Goal: Task Accomplishment & Management: Complete application form

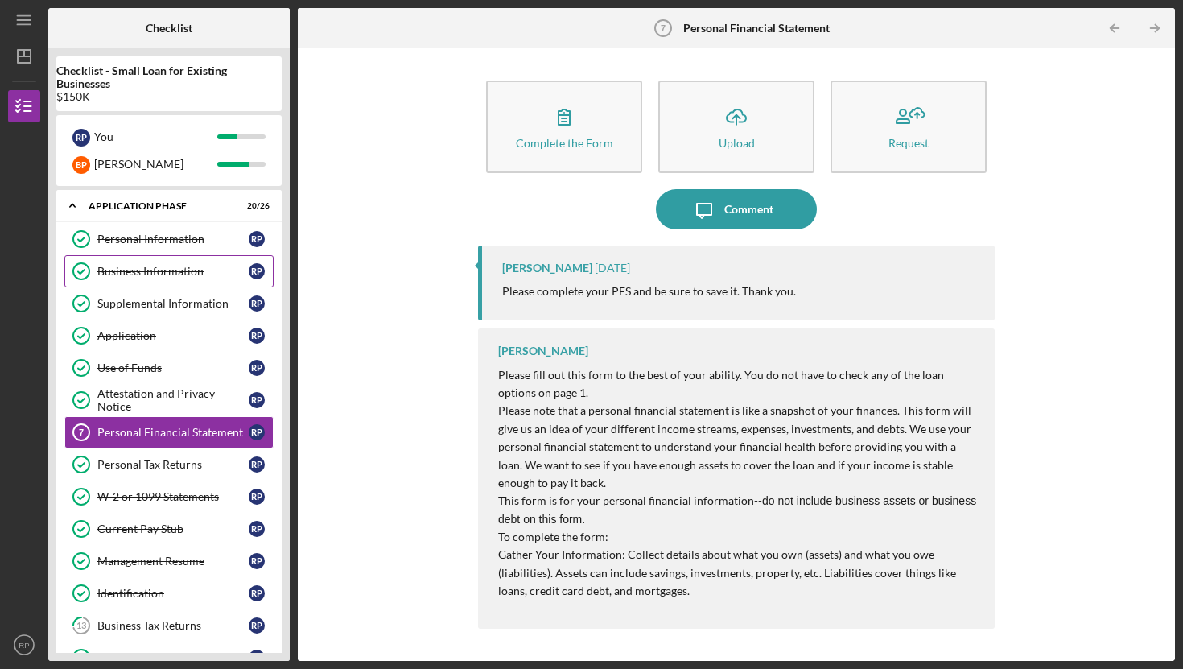
scroll to position [18, 0]
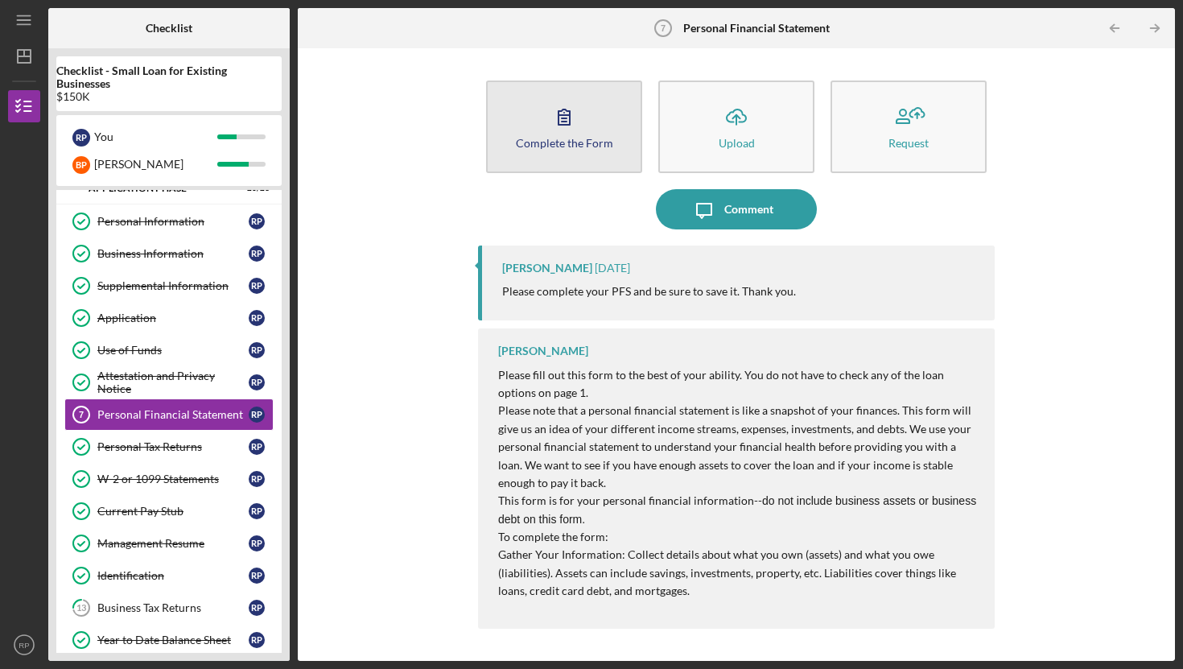
click at [559, 118] on icon "button" at bounding box center [564, 117] width 40 height 40
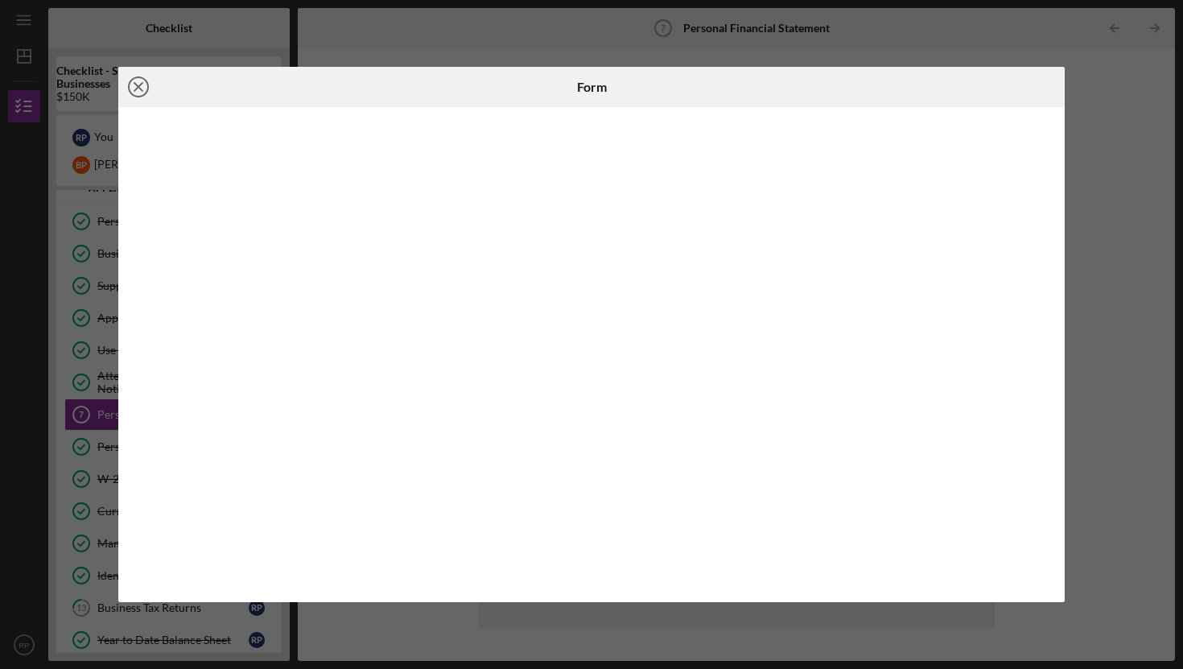
click at [139, 83] on icon "Icon/Close" at bounding box center [138, 87] width 40 height 40
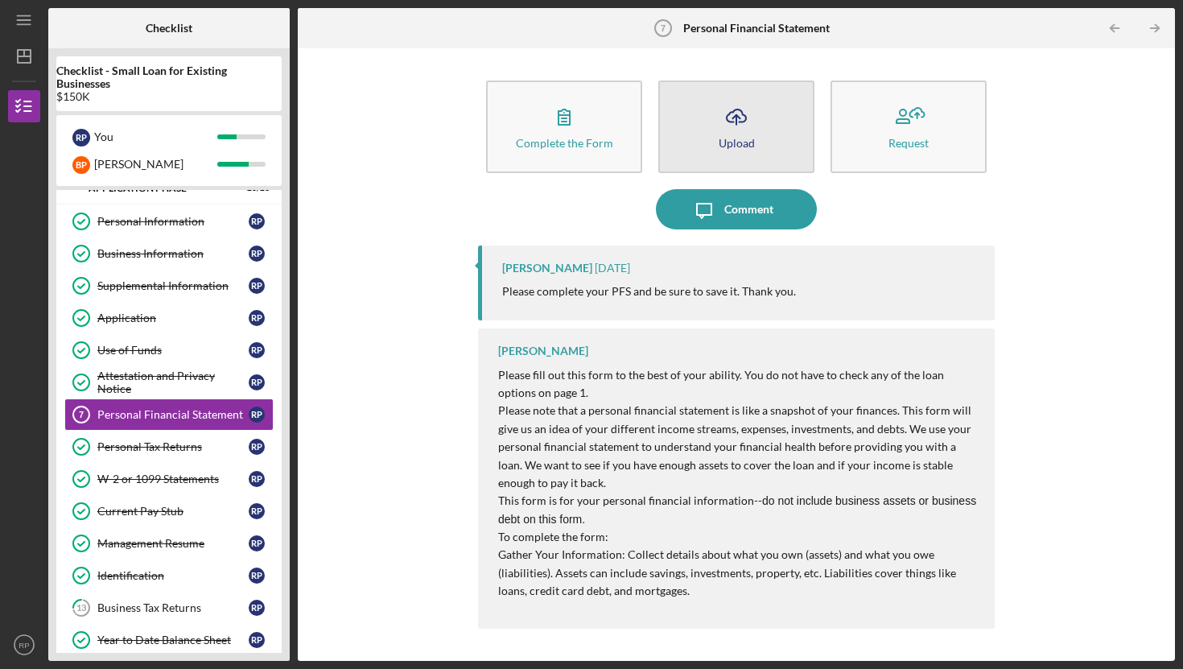
click at [714, 120] on button "Icon/Upload Upload" at bounding box center [736, 126] width 156 height 93
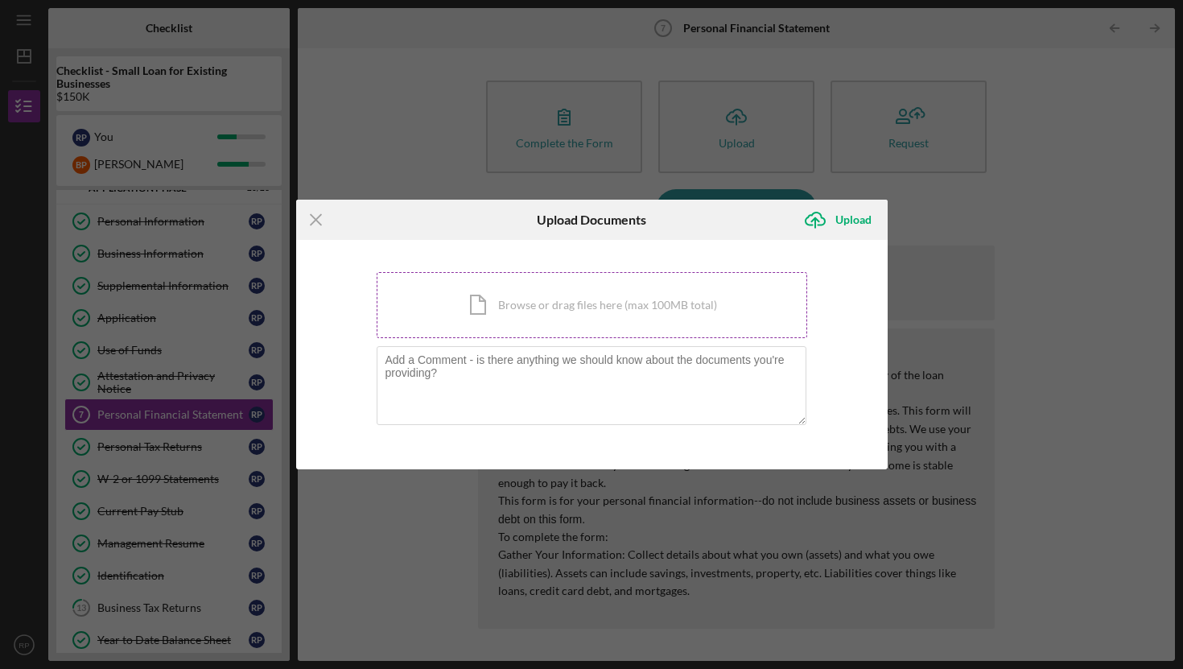
click at [529, 300] on div "Icon/Document Browse or drag files here (max 100MB total) Tap to choose files o…" at bounding box center [592, 305] width 430 height 66
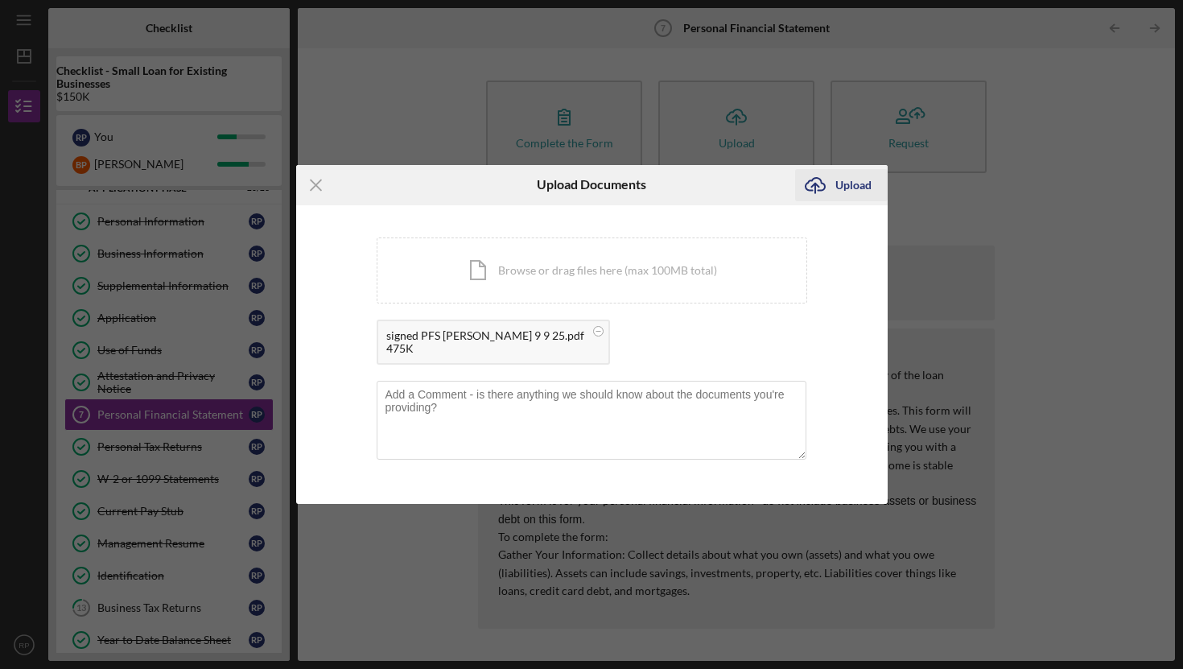
click at [854, 187] on div "Upload" at bounding box center [853, 185] width 36 height 32
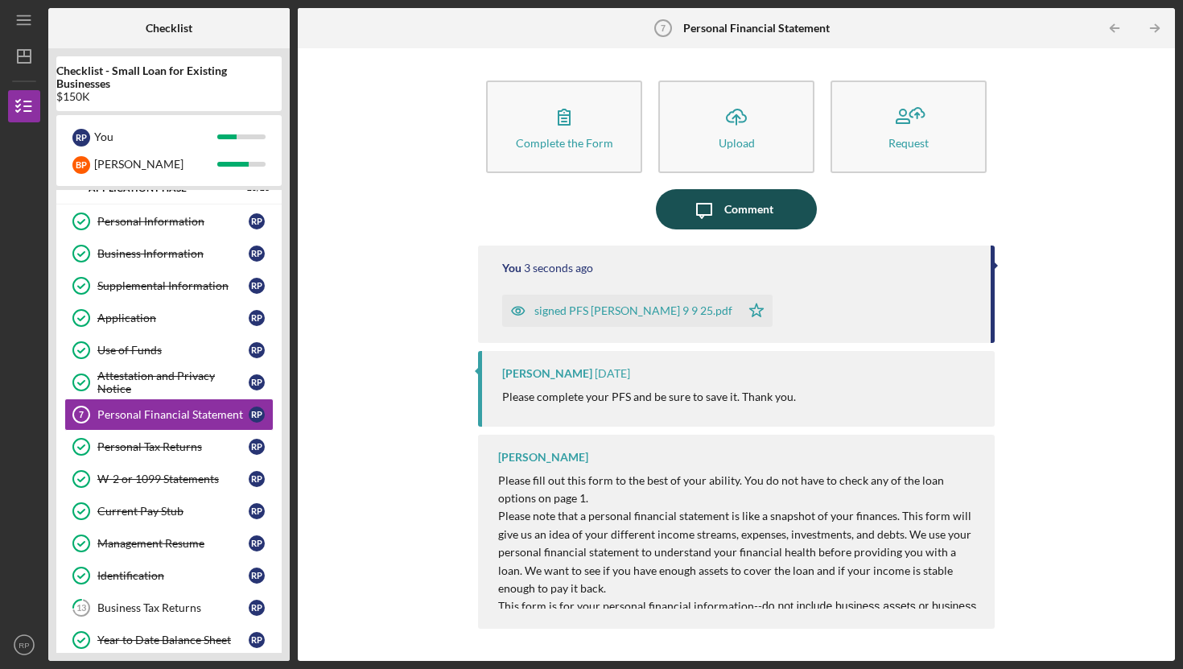
click at [686, 212] on icon "Icon/Message" at bounding box center [704, 209] width 40 height 40
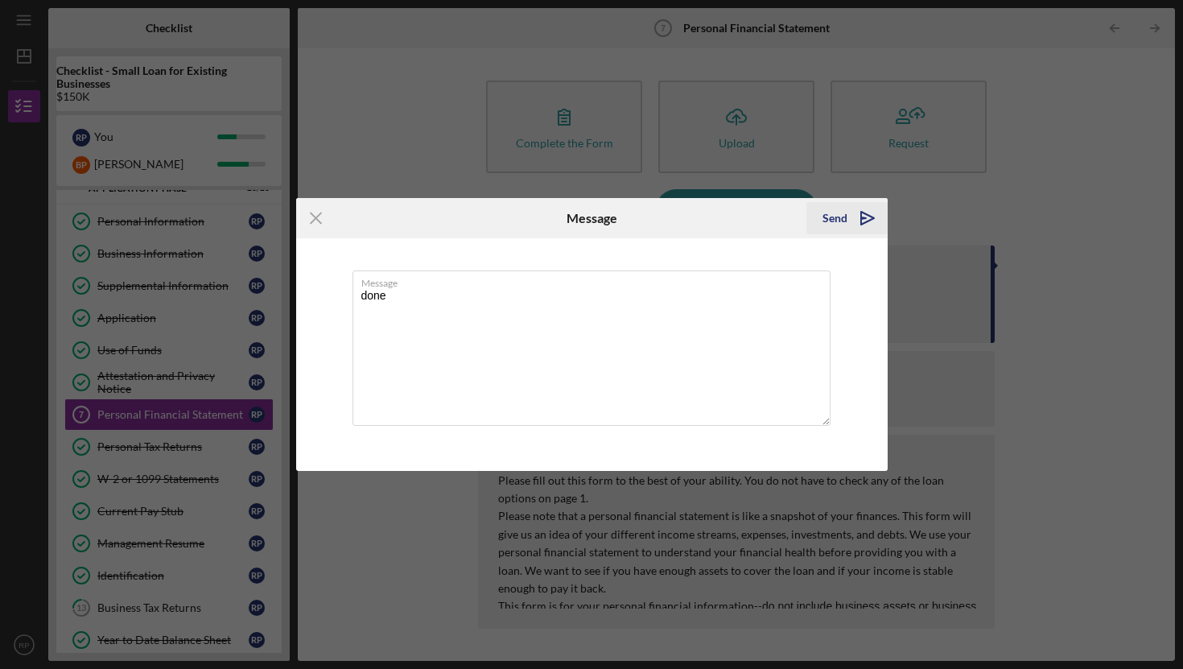
type textarea "done"
click at [861, 217] on polygon "submit" at bounding box center [863, 218] width 5 height 2
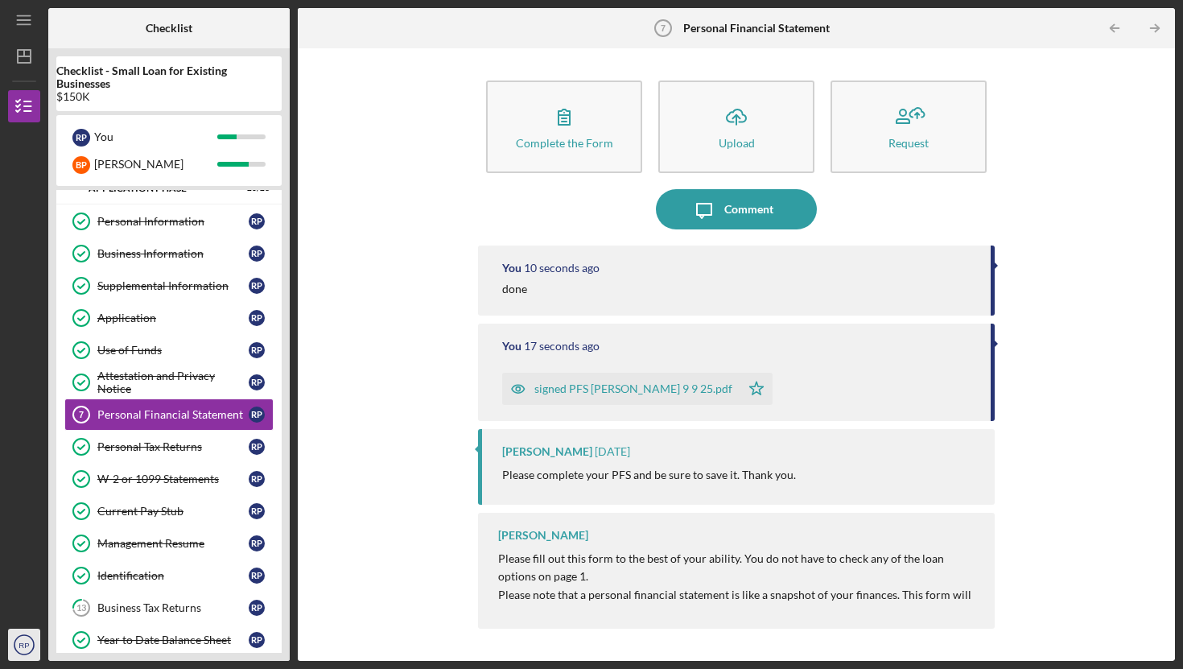
click at [23, 640] on text "RP" at bounding box center [24, 644] width 10 height 9
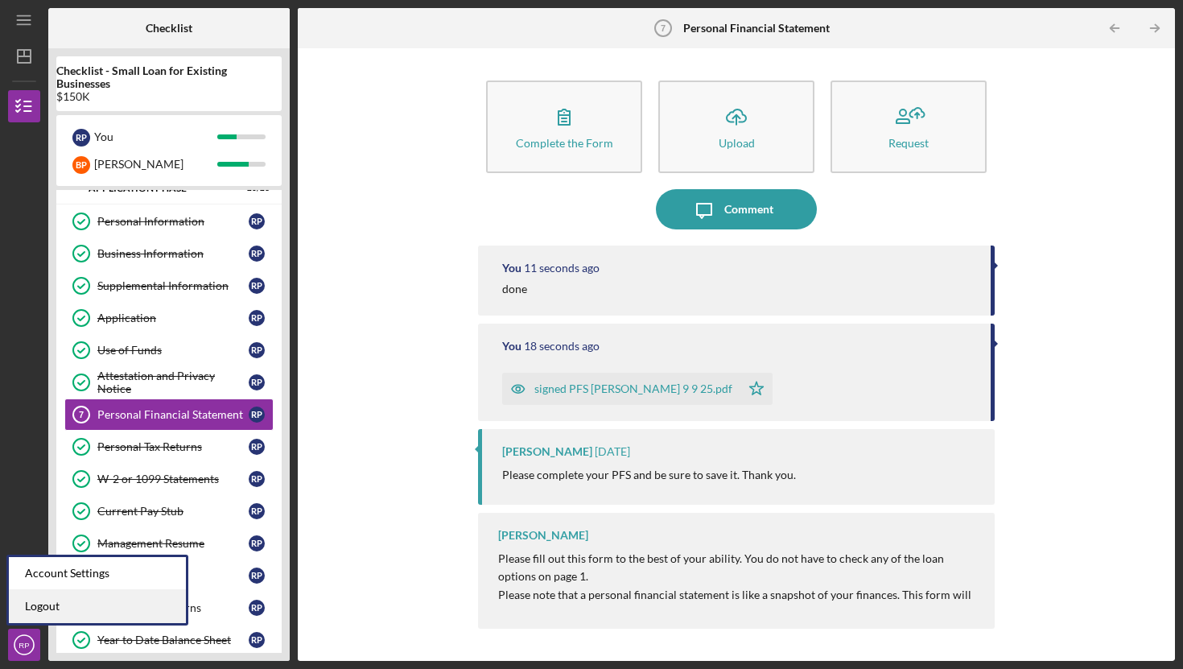
click at [43, 609] on link "Logout" at bounding box center [97, 606] width 177 height 33
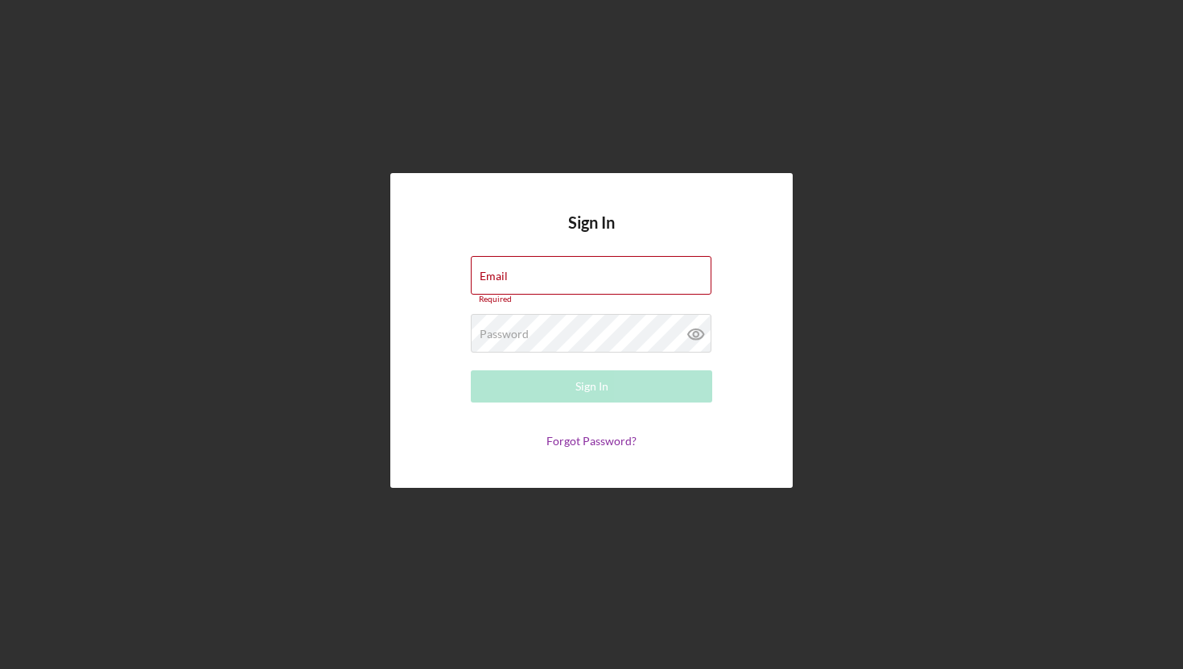
type input "[EMAIL_ADDRESS][DOMAIN_NAME]"
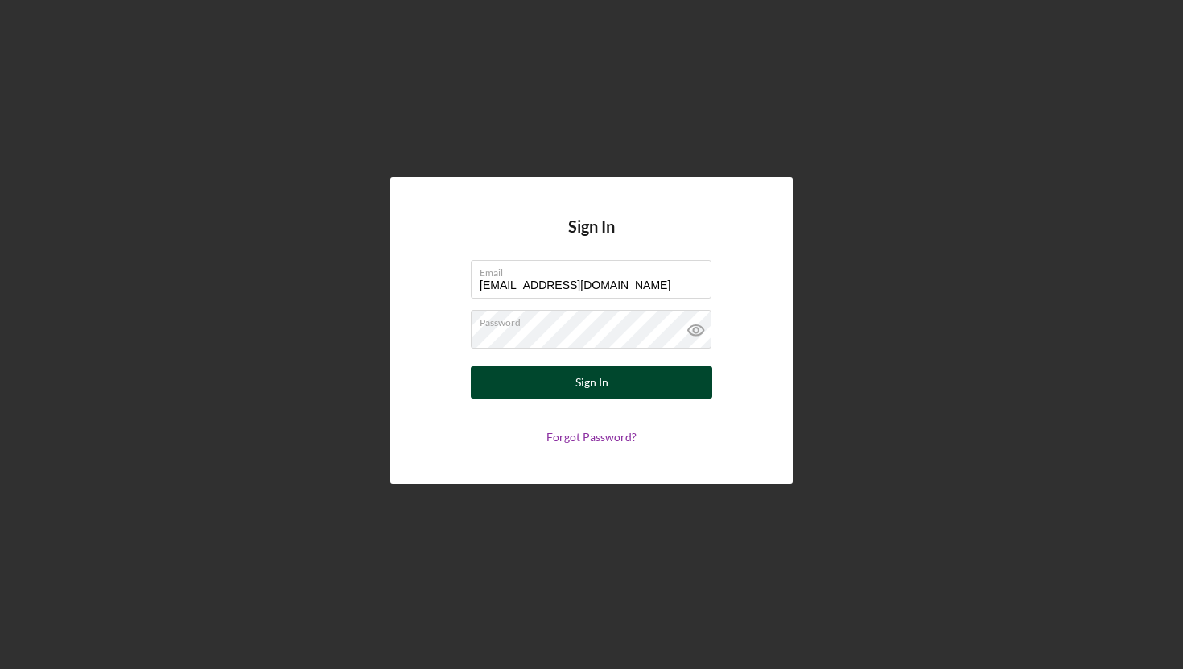
click at [569, 381] on button "Sign In" at bounding box center [591, 382] width 241 height 32
